Goal: Information Seeking & Learning: Learn about a topic

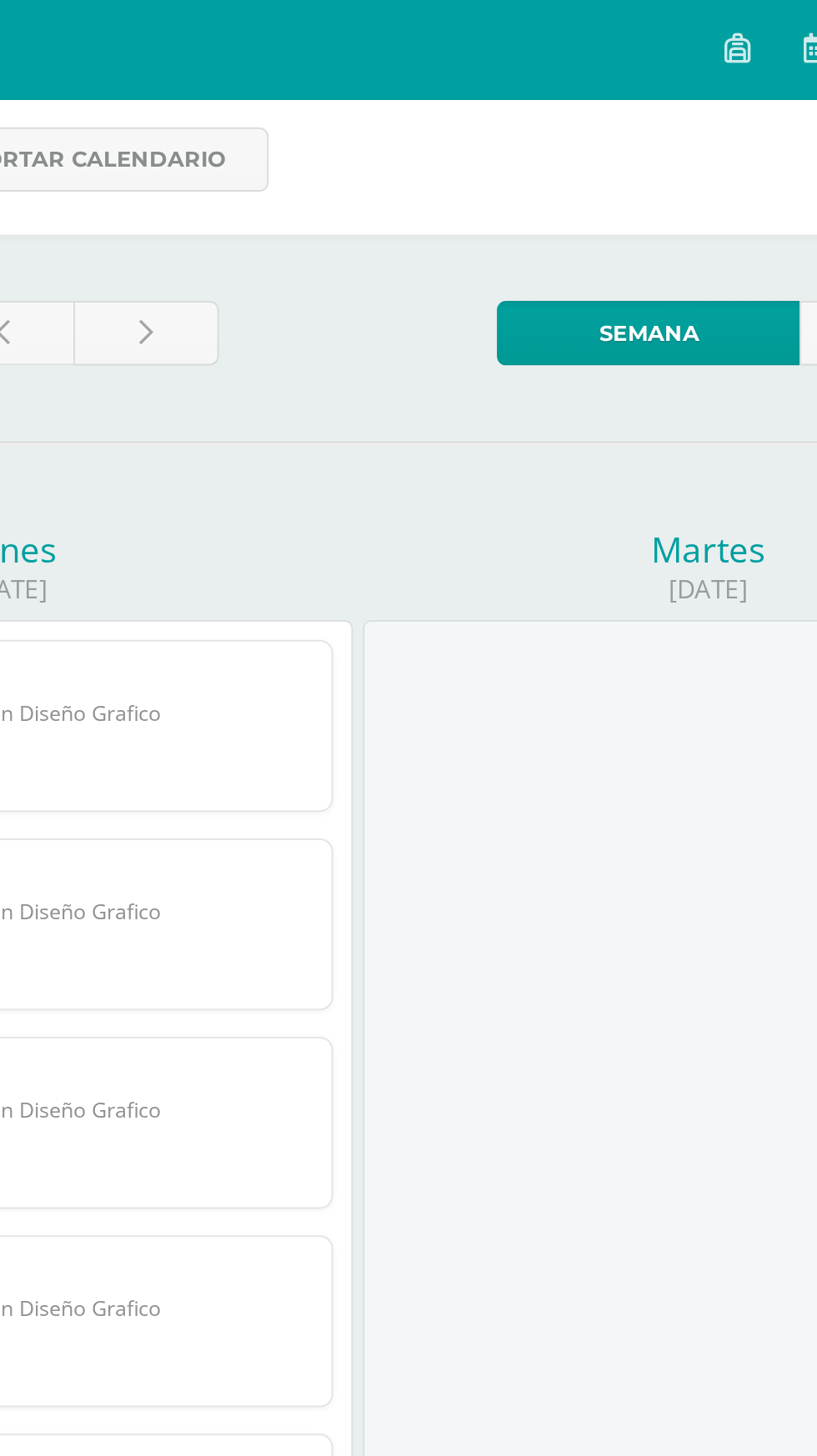
scroll to position [7, 0]
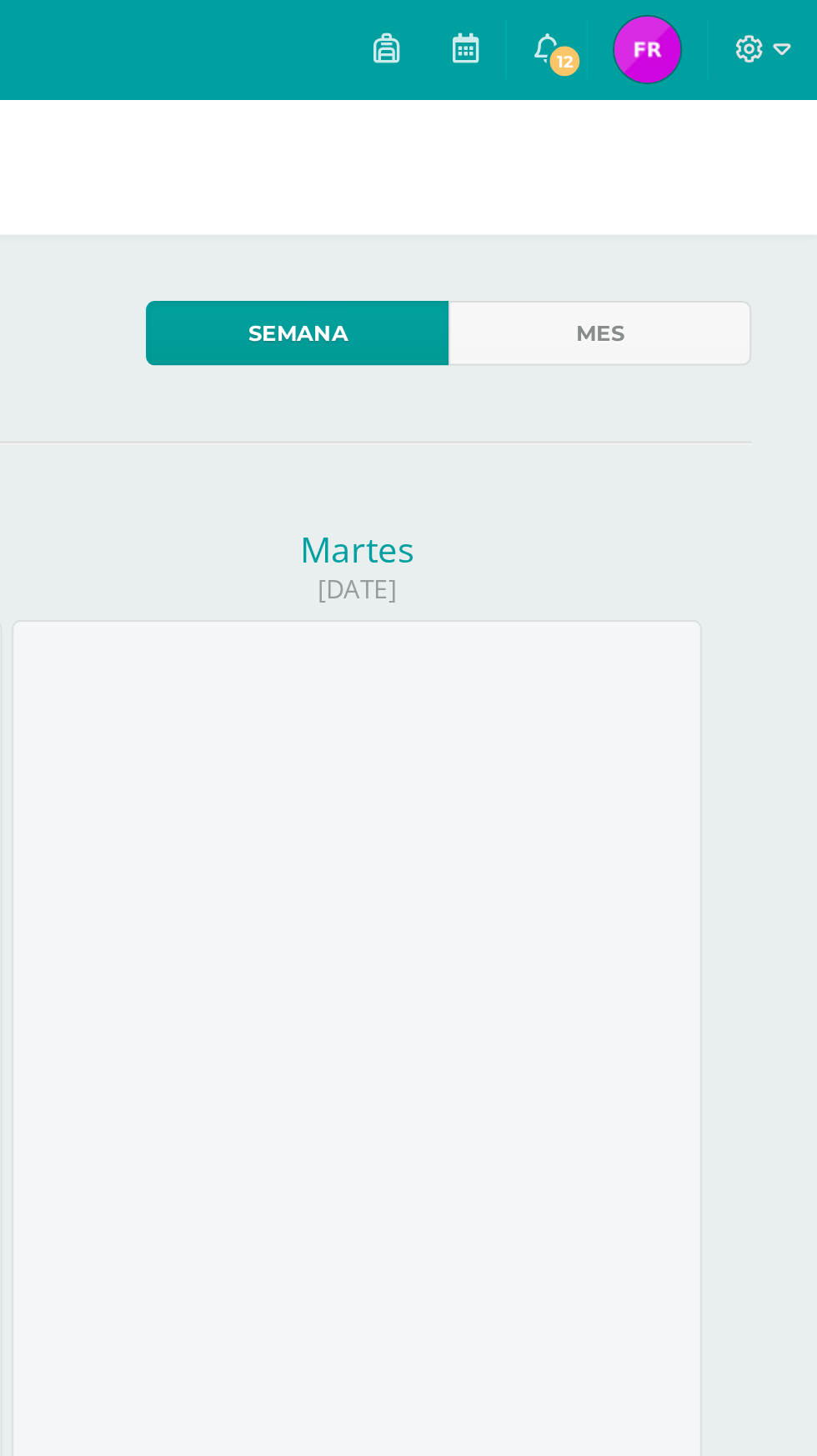
click at [690, 24] on span "12" at bounding box center [690, 30] width 18 height 18
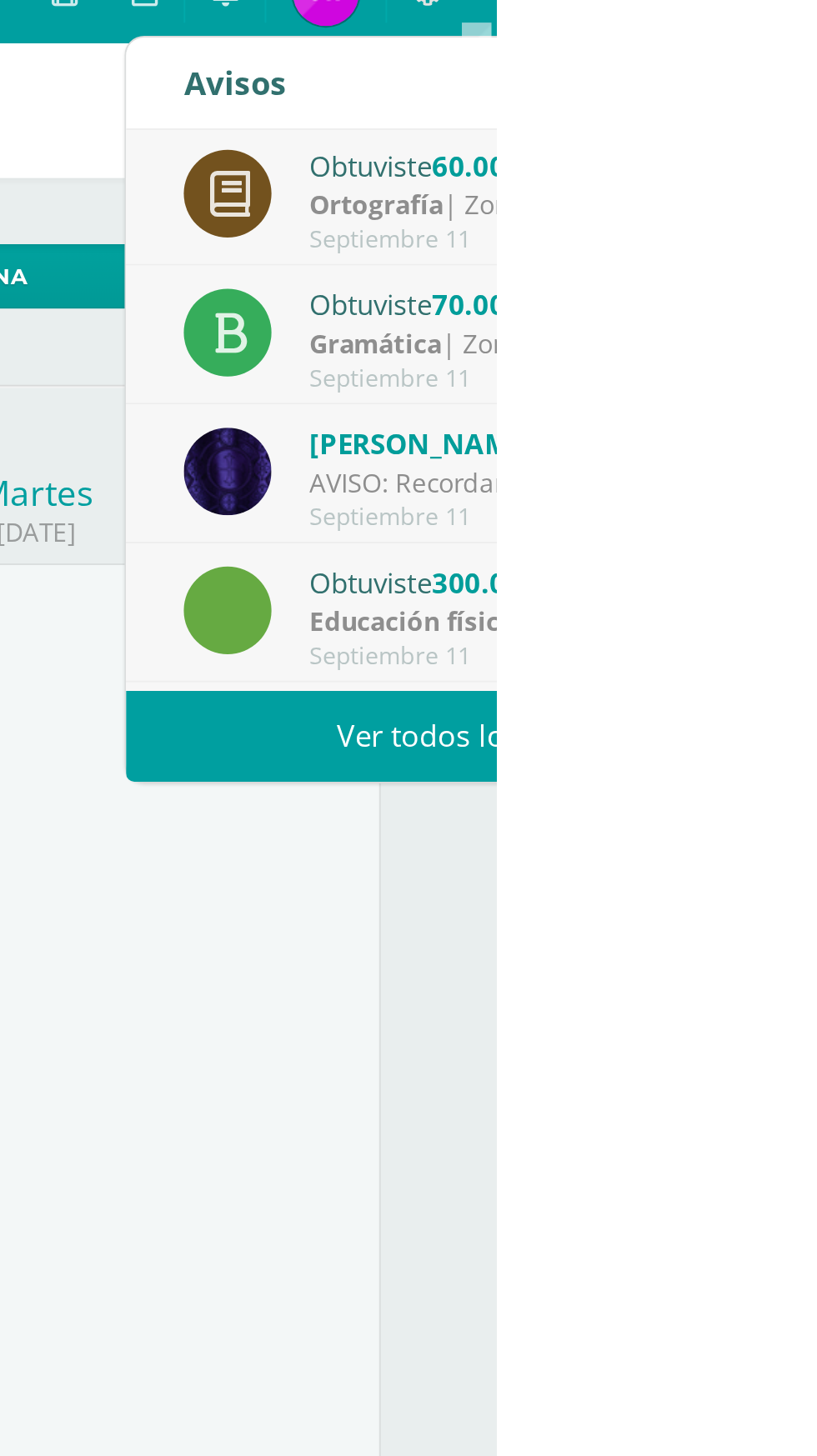
scroll to position [0, 0]
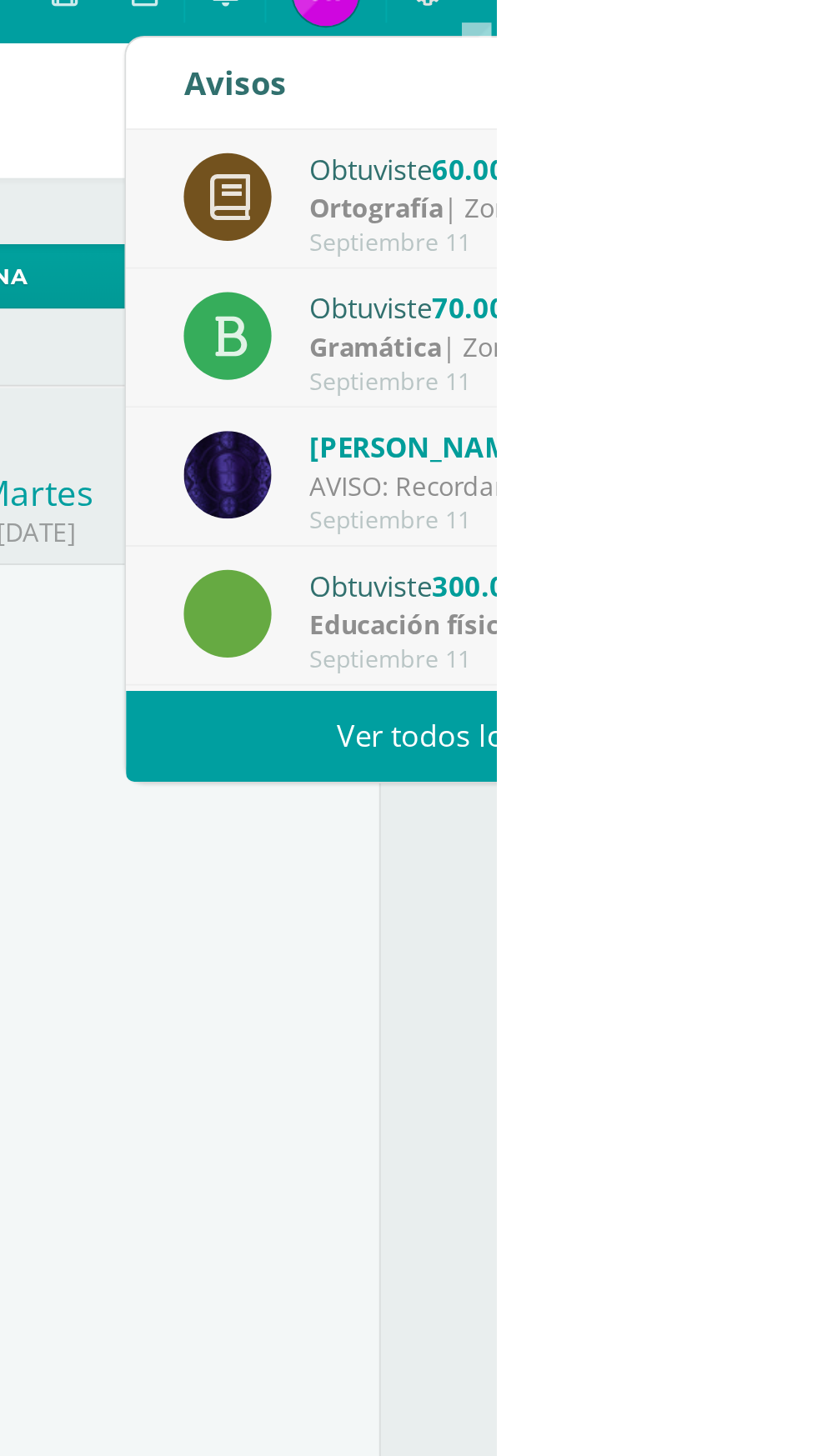
click at [816, 371] on div "Obtuviste 300.00/300.00 "mañana deportiva" en Educación física Educación física…" at bounding box center [807, 340] width 353 height 70
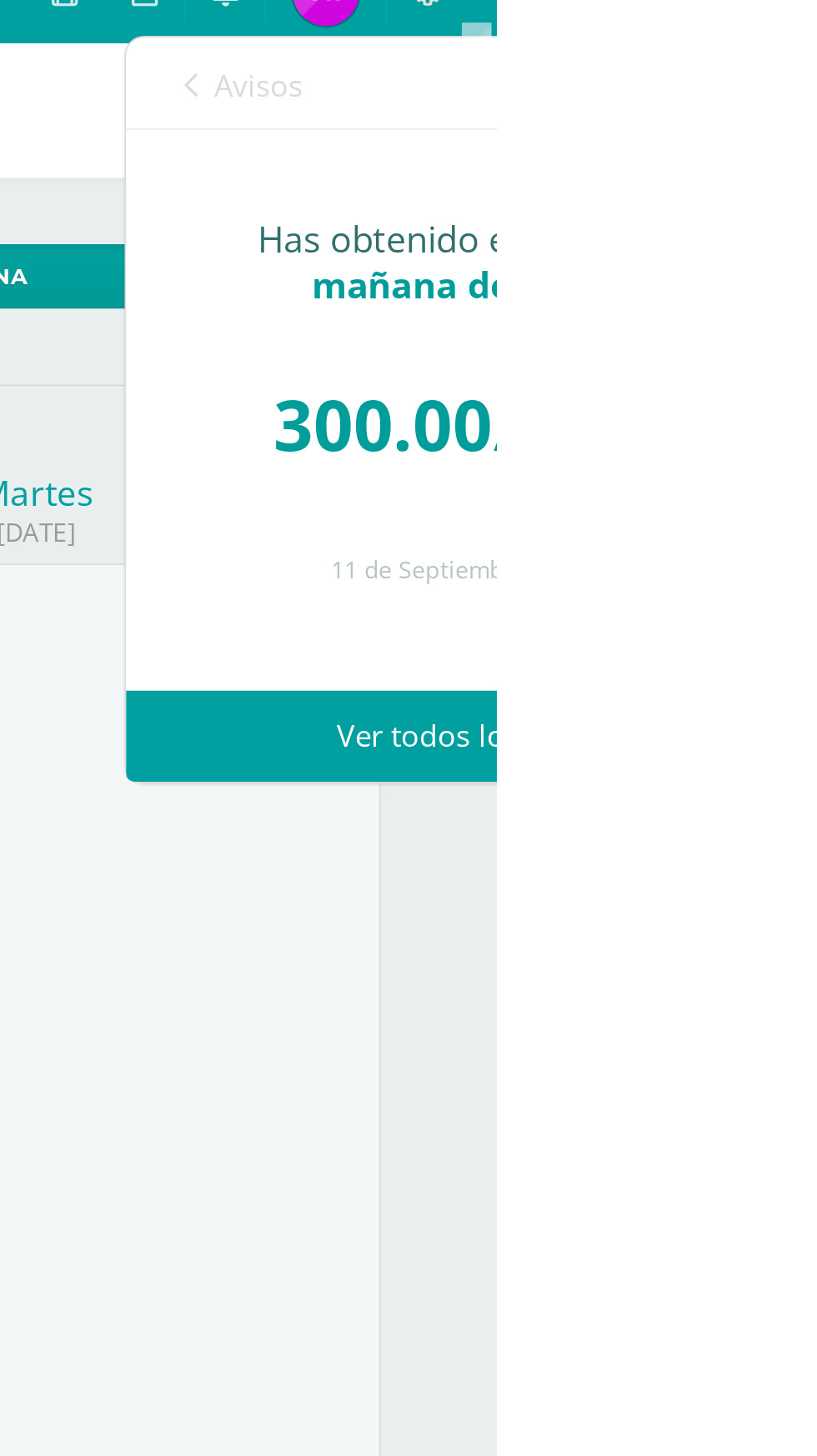
click at [816, 388] on link "Ver todos los avisos" at bounding box center [807, 400] width 353 height 46
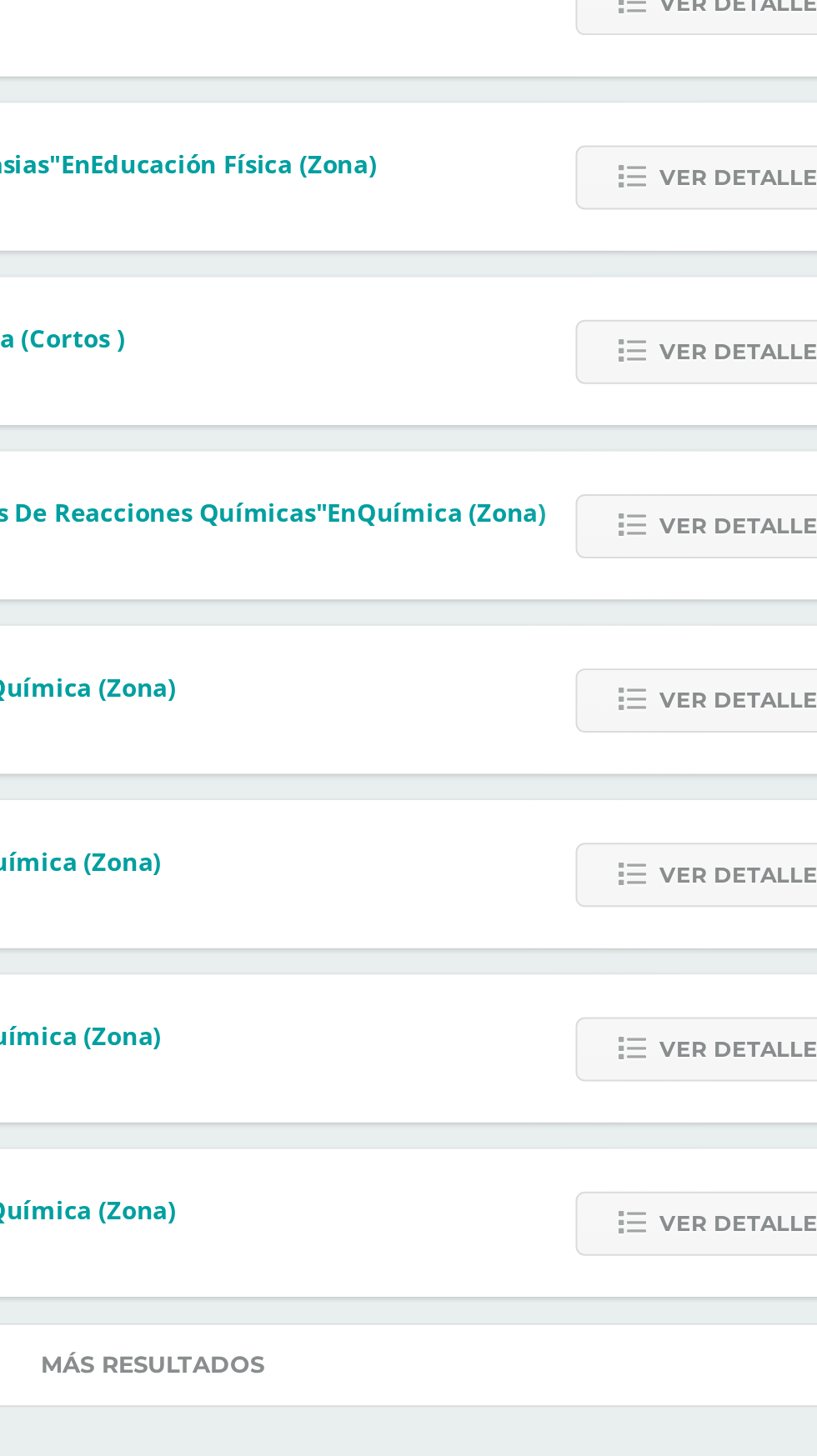
click at [521, 1222] on link "Más resultados" at bounding box center [408, 1209] width 751 height 42
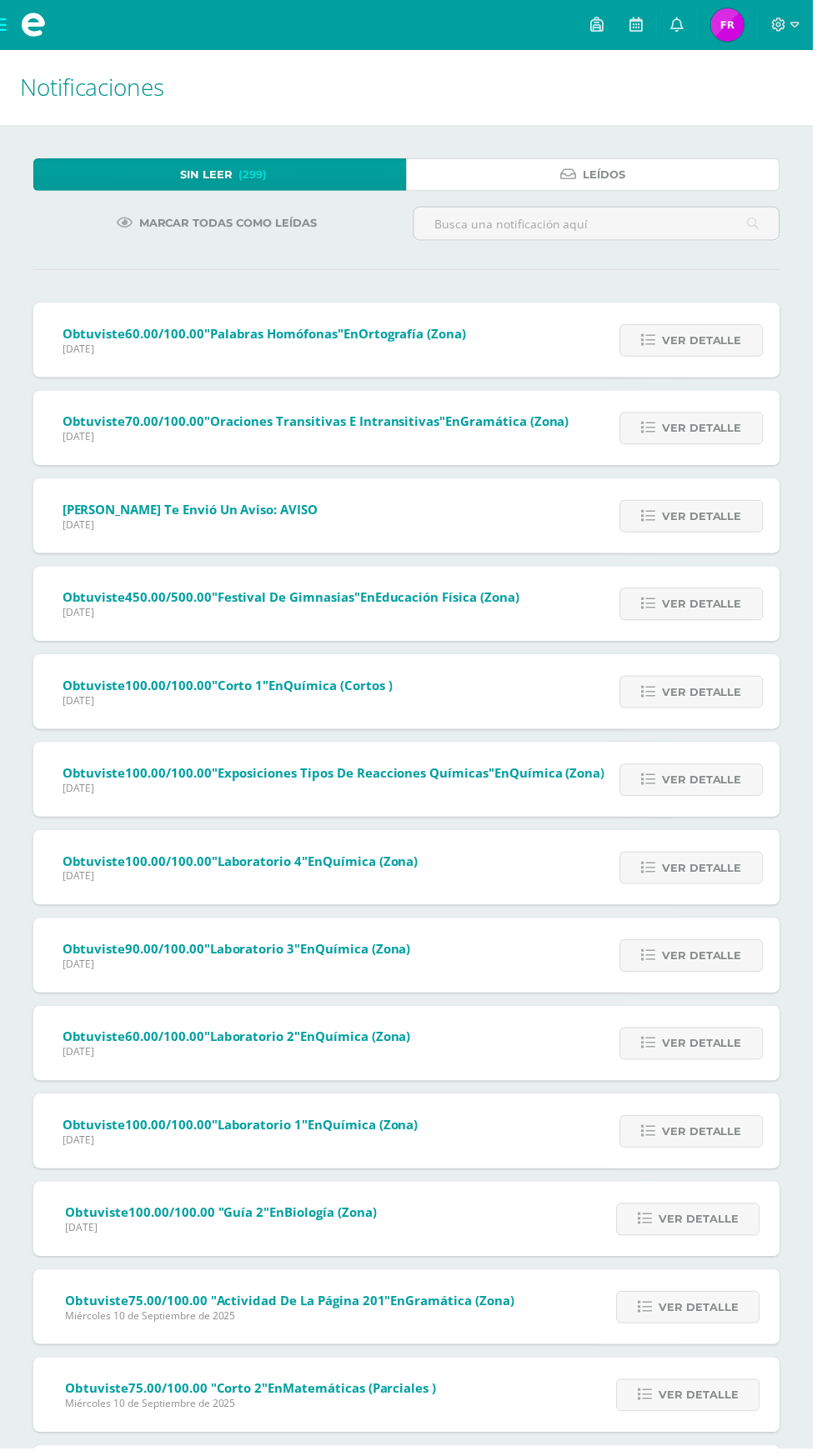
click at [617, 167] on span "Leídos" at bounding box center [607, 174] width 42 height 30
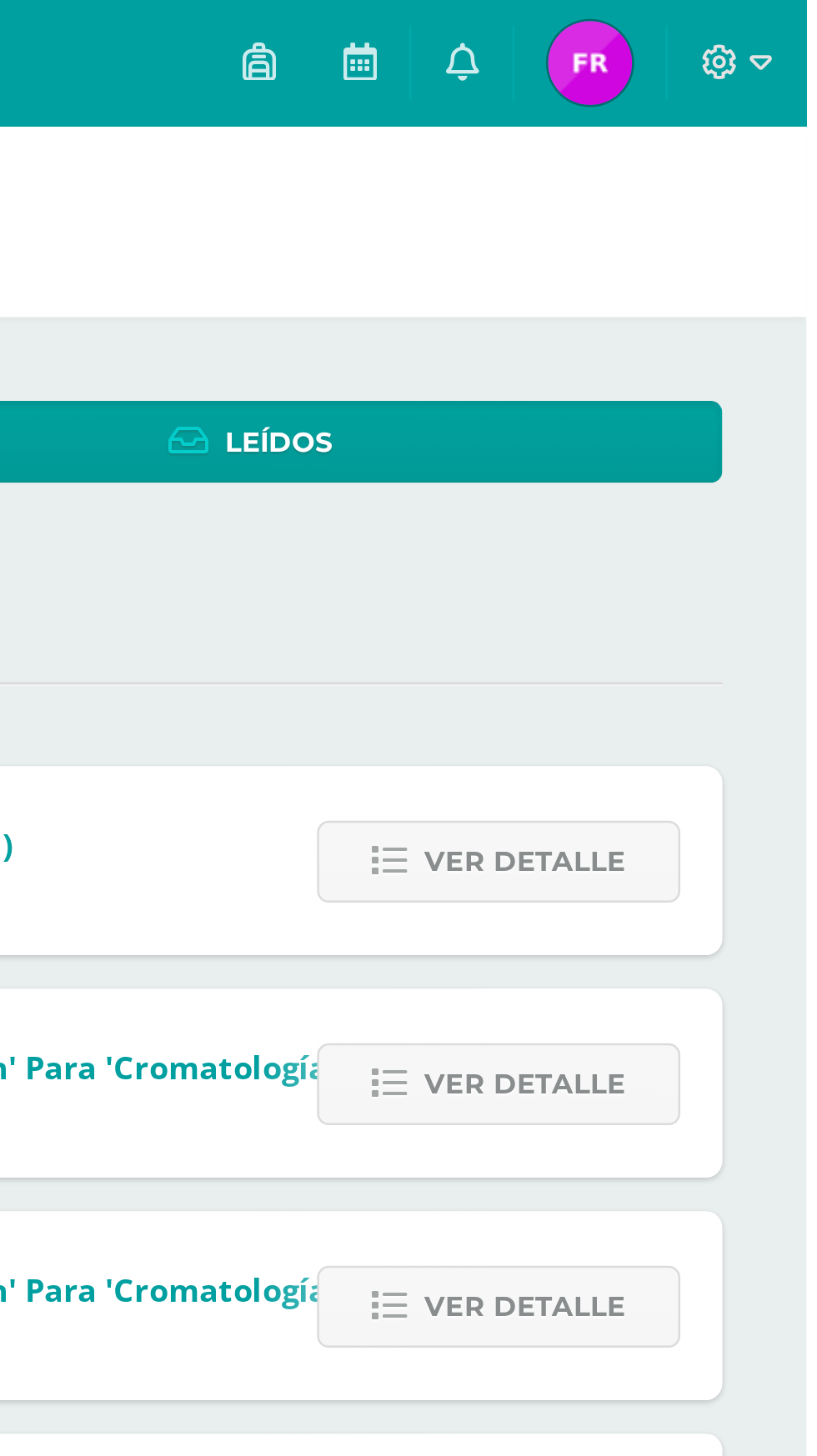
click at [607, 23] on icon at bounding box center [599, 24] width 13 height 15
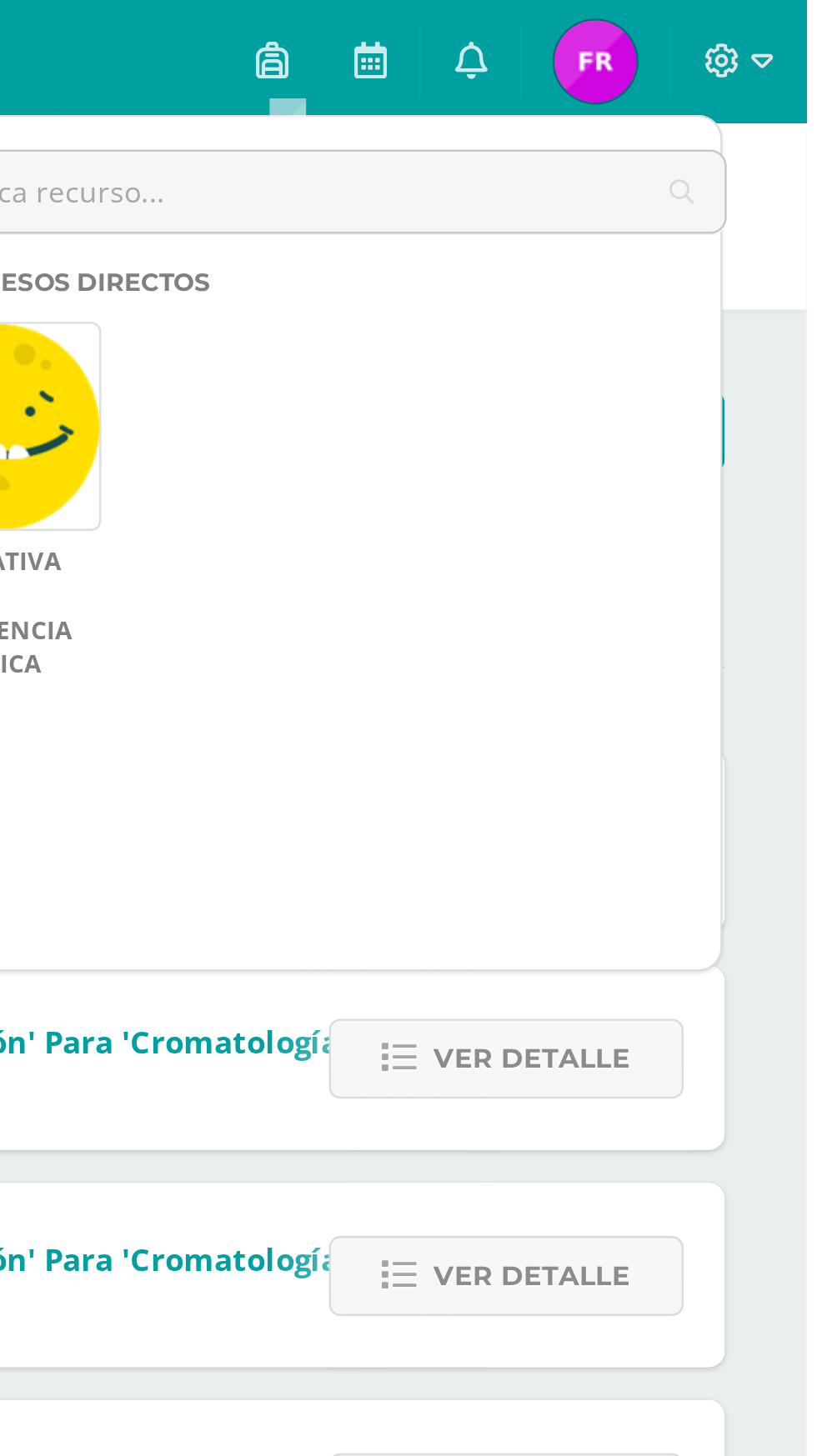
click at [675, 124] on div "Mis accesos directos Normativa de Convivencia Pacífica Aún no hay accesos direc…" at bounding box center [621, 251] width 353 height 286
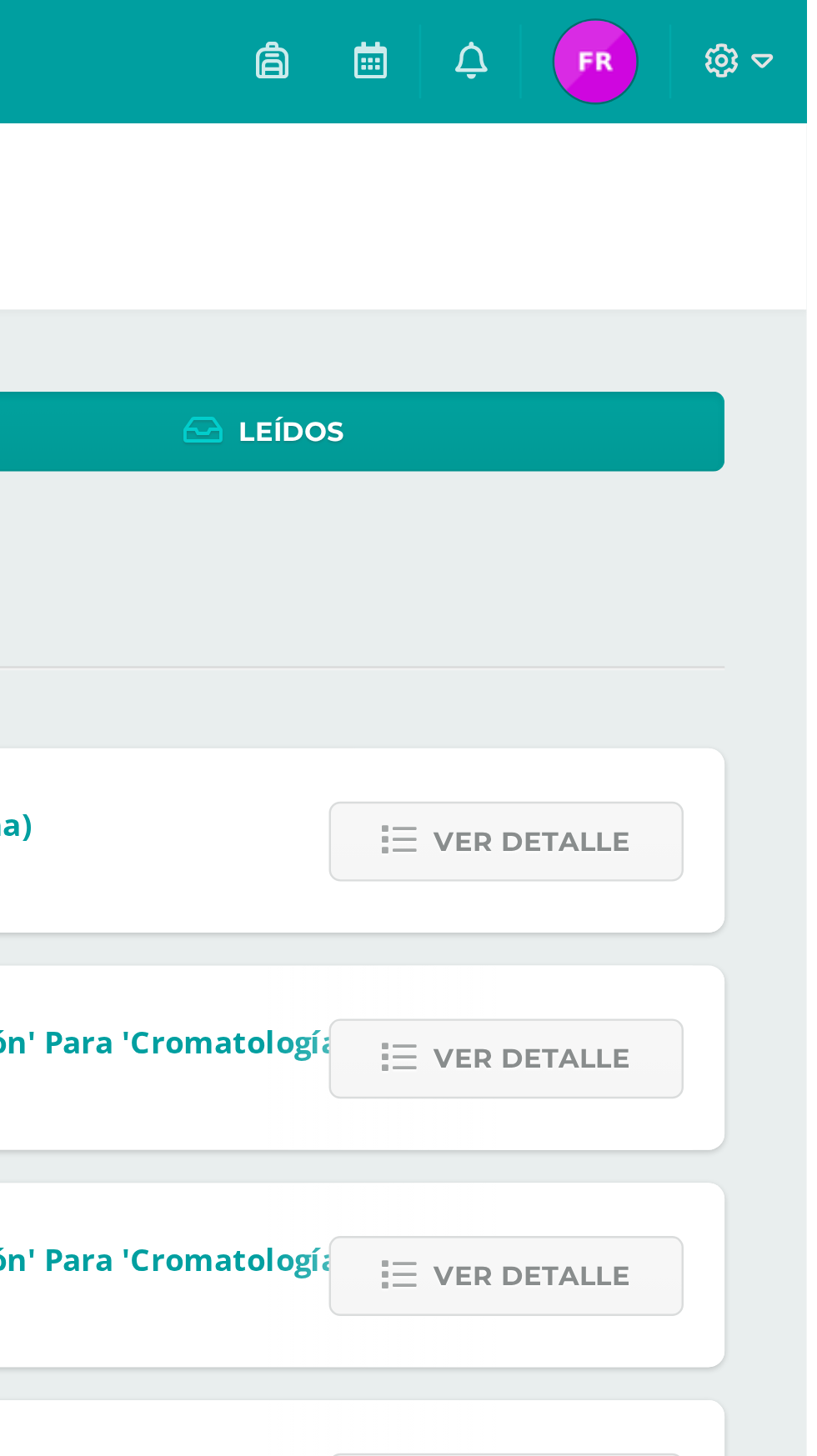
click at [645, 24] on icon at bounding box center [640, 24] width 13 height 15
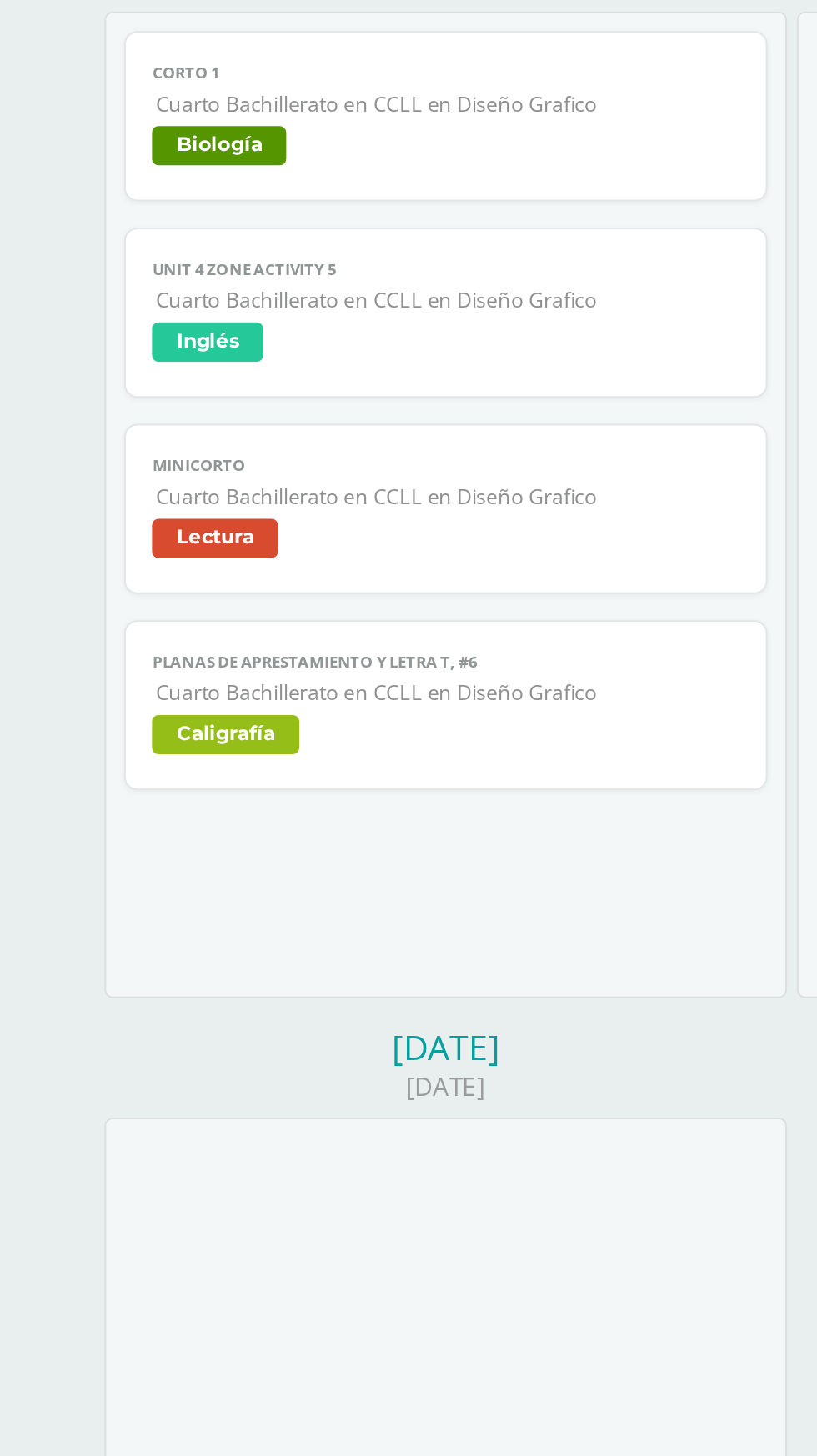
scroll to position [1129, 0]
click at [314, 385] on span "Biología" at bounding box center [231, 397] width 298 height 24
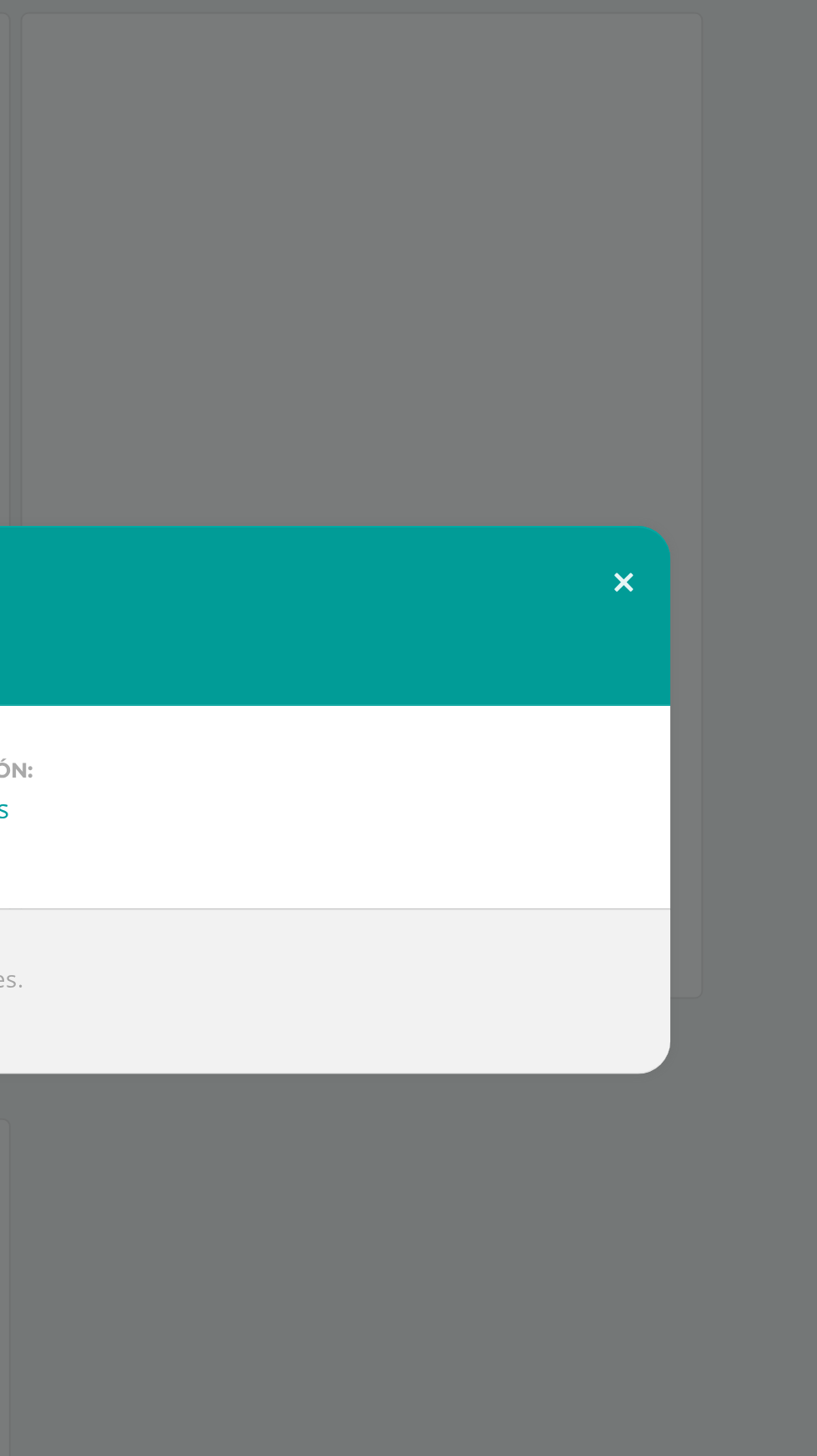
click at [729, 621] on button at bounding box center [717, 616] width 47 height 56
